Goal: Information Seeking & Learning: Learn about a topic

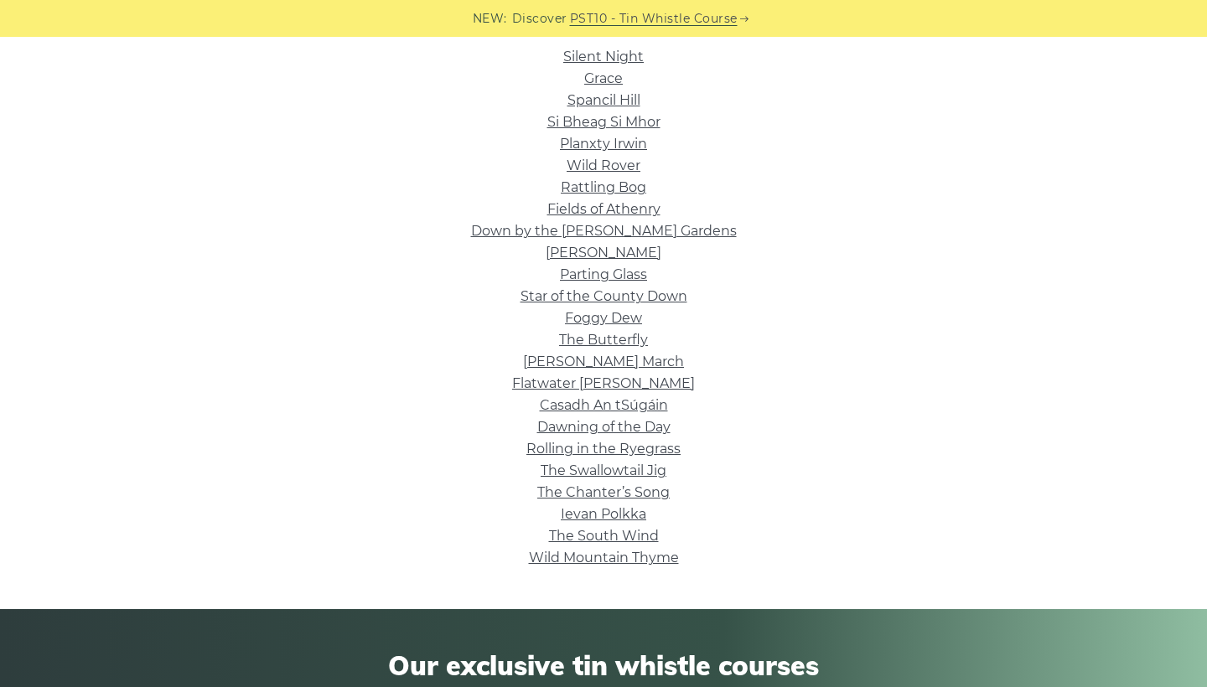
scroll to position [442, 0]
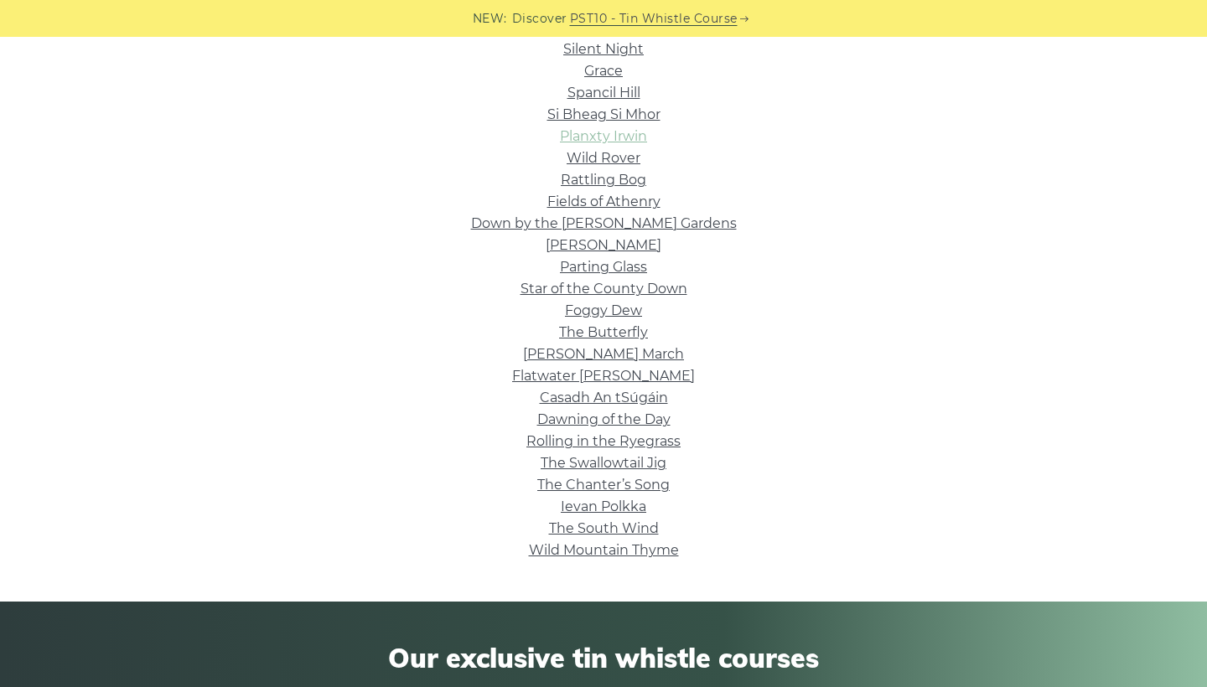
click at [627, 134] on link "Planxty Irwin" at bounding box center [603, 136] width 87 height 16
click at [620, 500] on link "Ievan Polkka" at bounding box center [604, 507] width 86 height 16
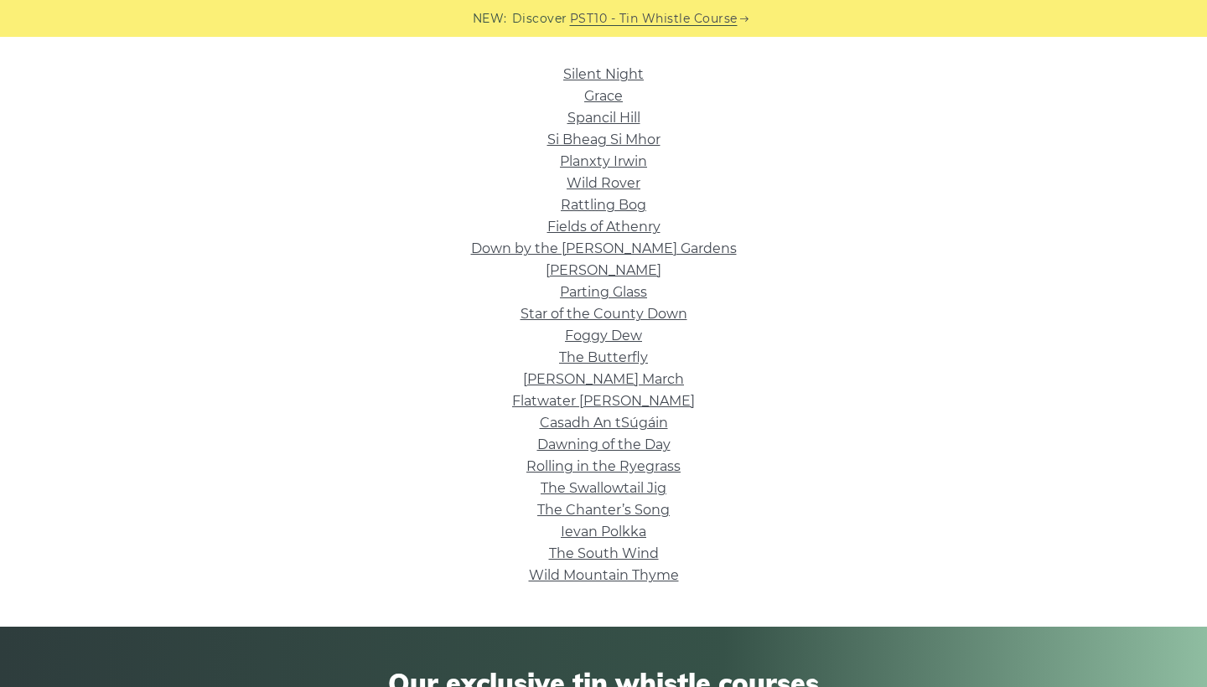
scroll to position [416, 0]
click at [610, 95] on link "Grace" at bounding box center [603, 97] width 39 height 16
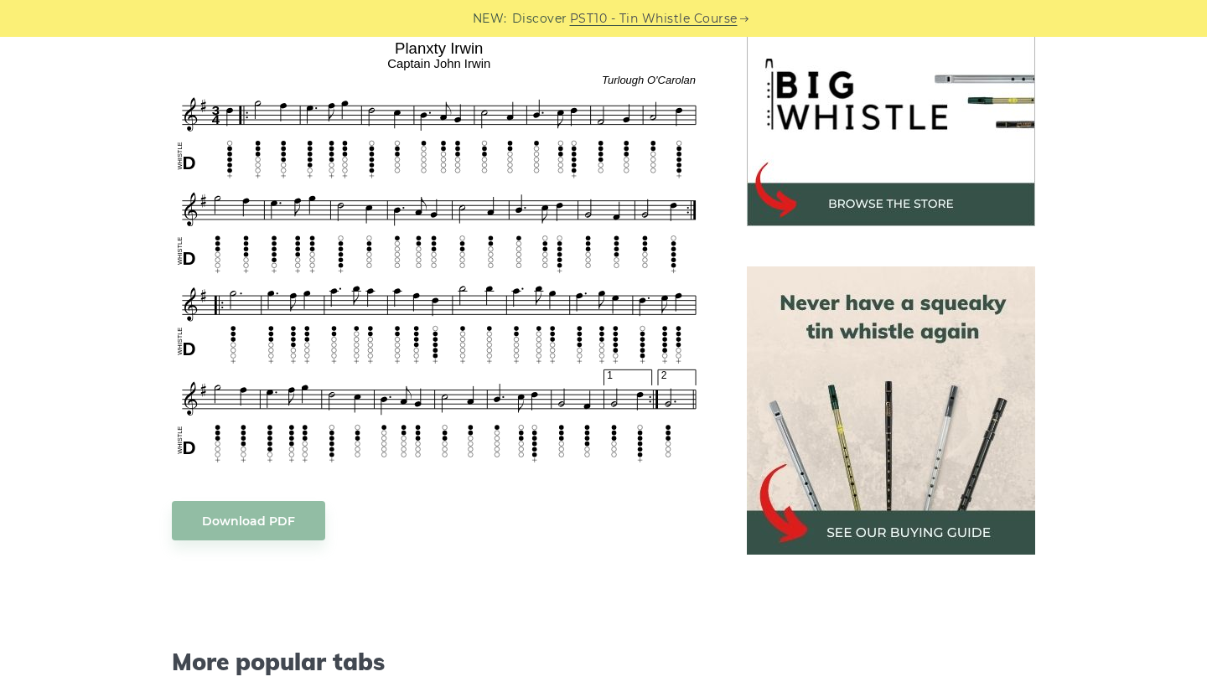
scroll to position [546, 0]
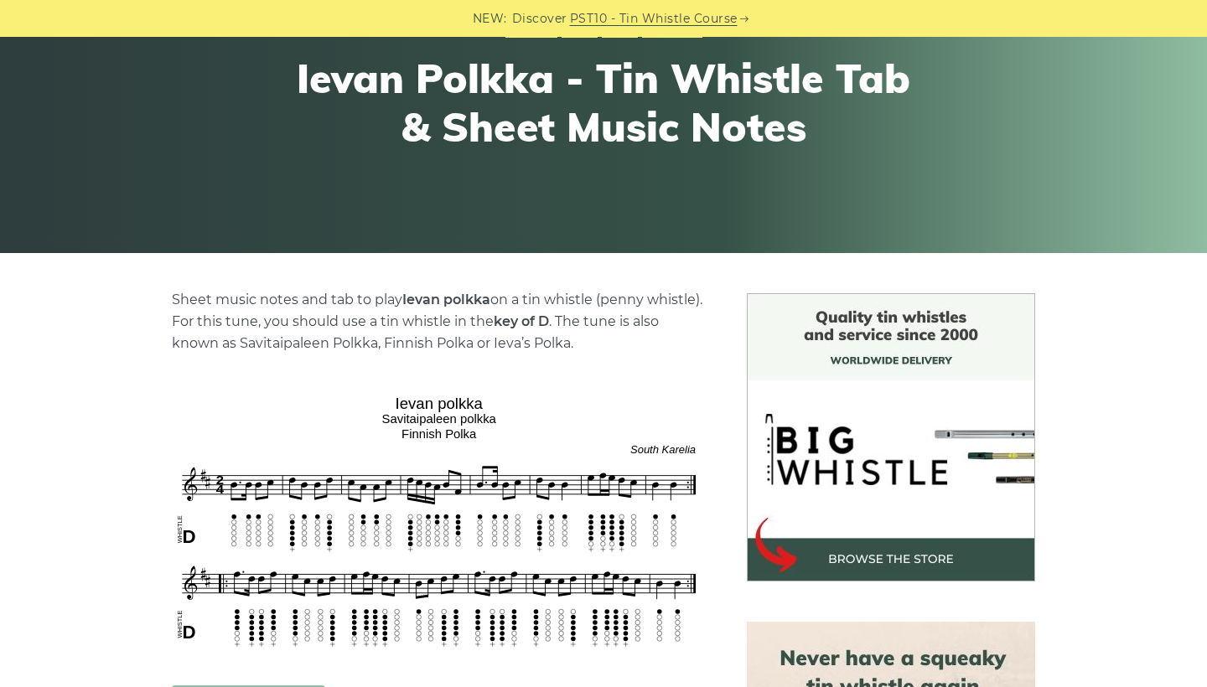
scroll to position [189, 0]
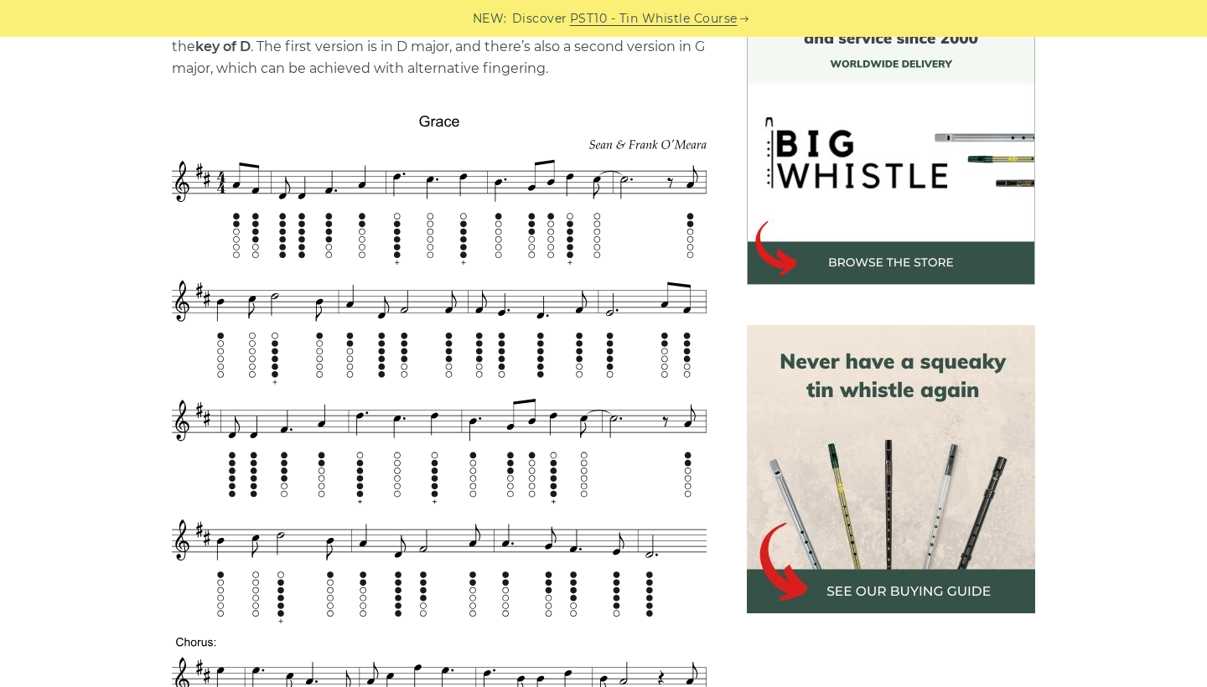
scroll to position [493, 0]
